Goal: Navigation & Orientation: Find specific page/section

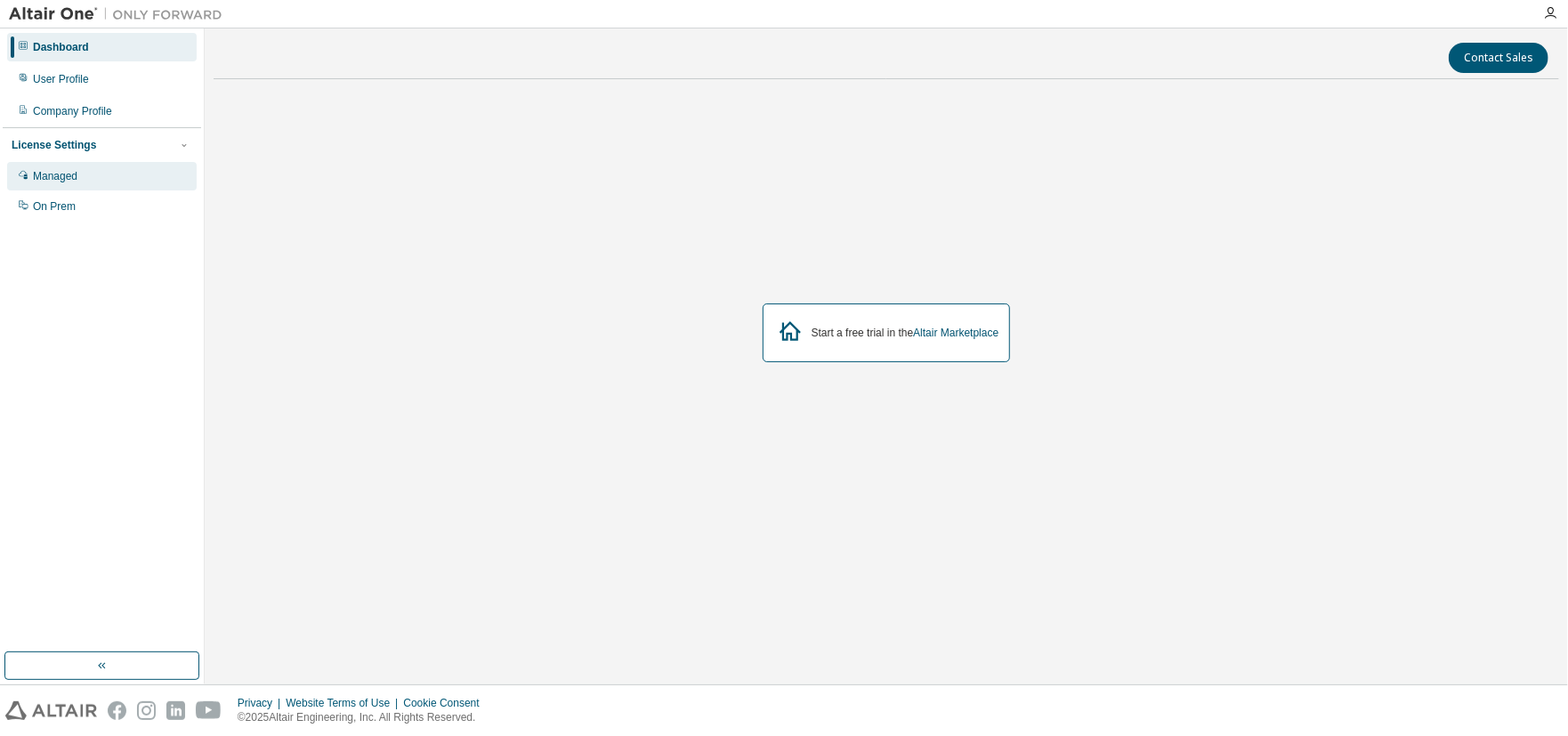
click at [63, 183] on div "Managed" at bounding box center [55, 176] width 44 height 14
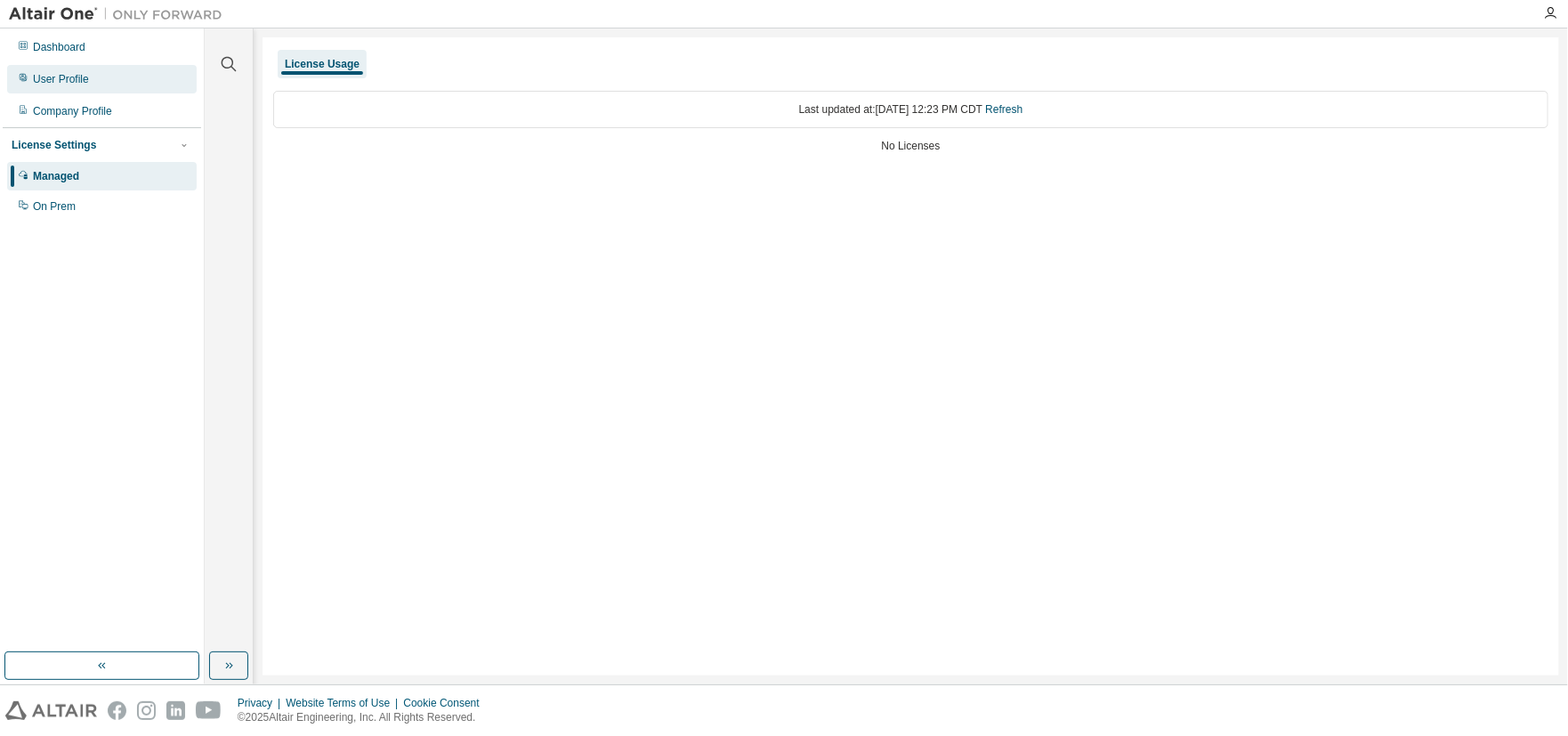
click at [56, 80] on div "User Profile" at bounding box center [60, 78] width 56 height 14
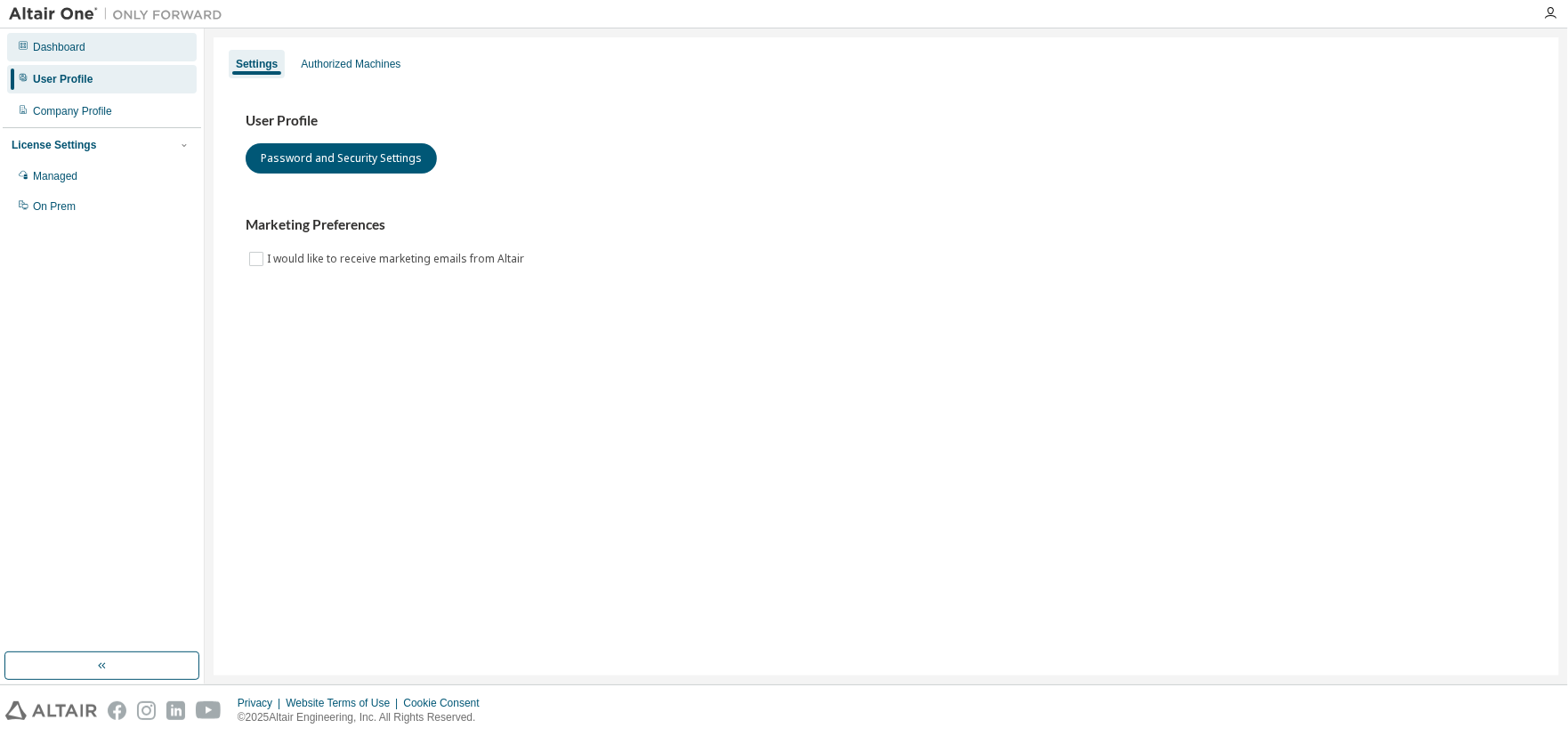
click at [55, 49] on div "Dashboard" at bounding box center [58, 47] width 53 height 14
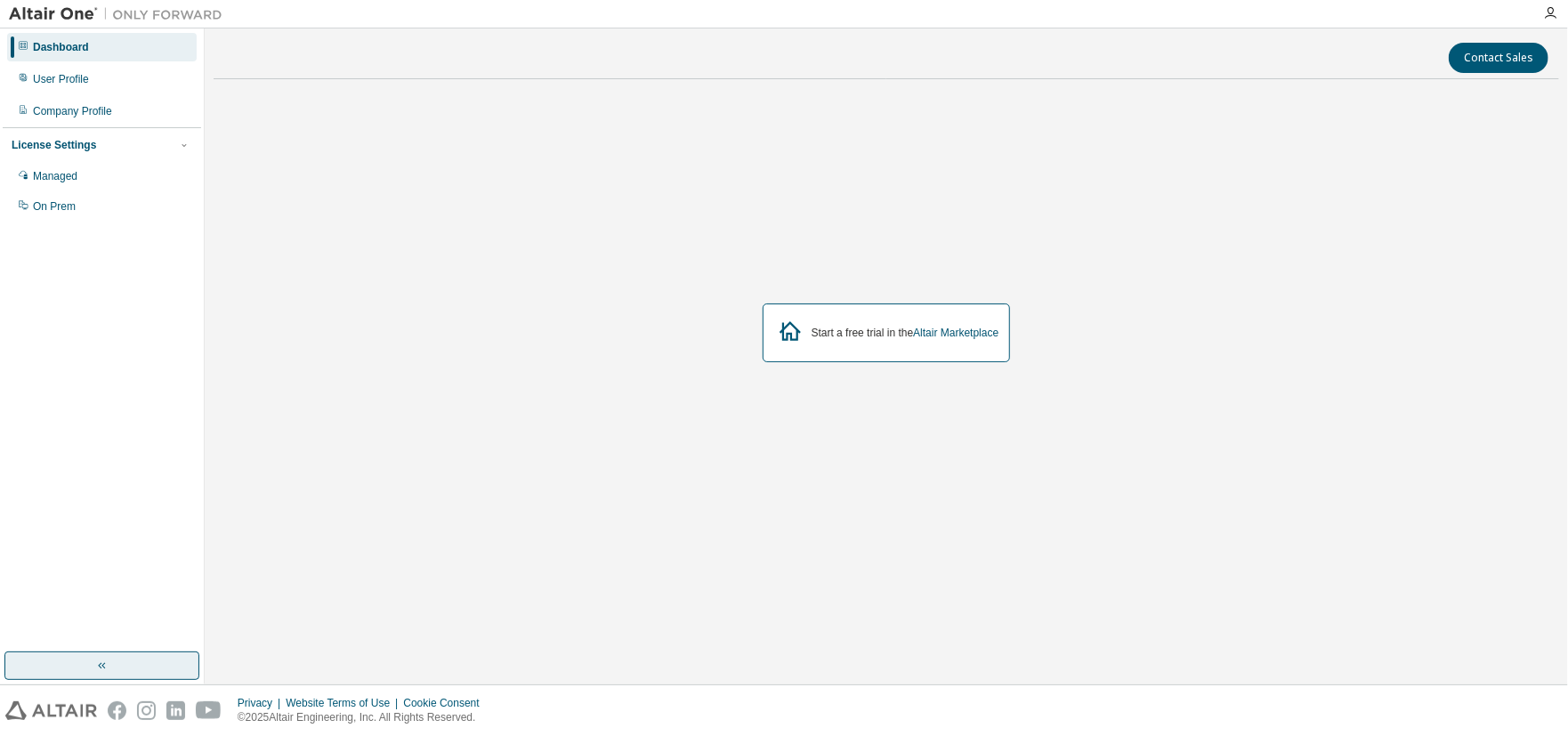
click at [89, 671] on button "button" at bounding box center [102, 665] width 195 height 29
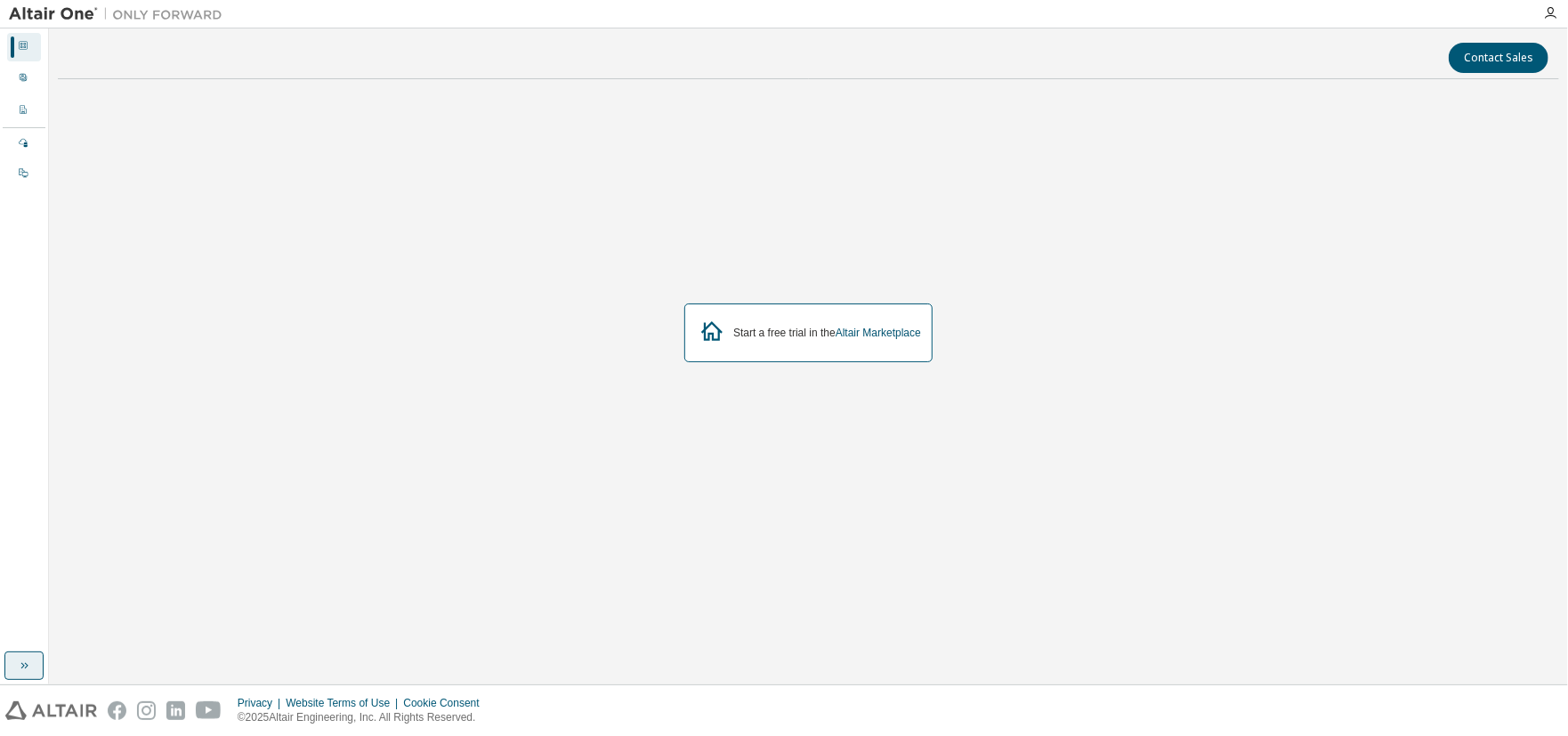
click at [89, 671] on div "Contact Sales Start a free trial in the Altair Marketplace" at bounding box center [808, 356] width 1501 height 637
